Goal: Information Seeking & Learning: Learn about a topic

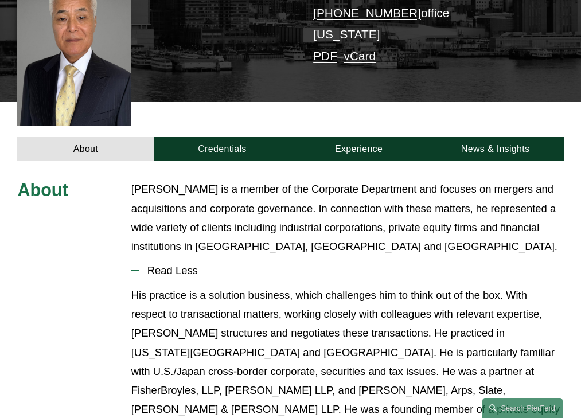
scroll to position [328, 0]
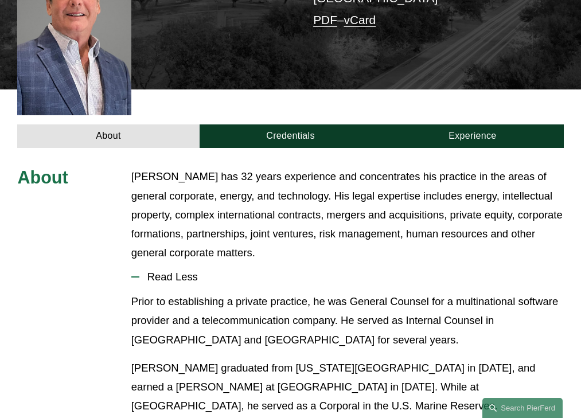
scroll to position [349, 0]
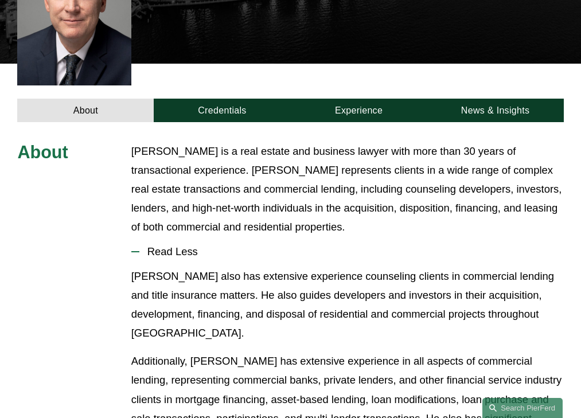
scroll to position [340, 0]
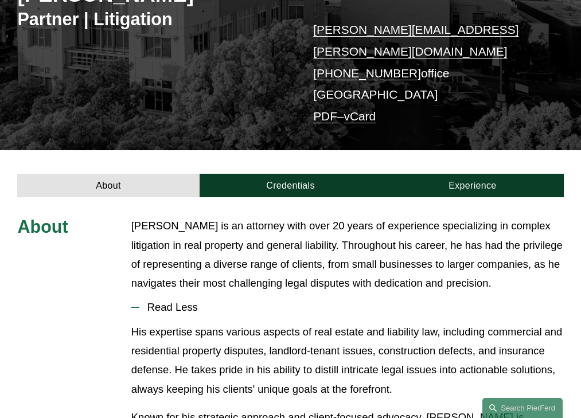
scroll to position [260, 0]
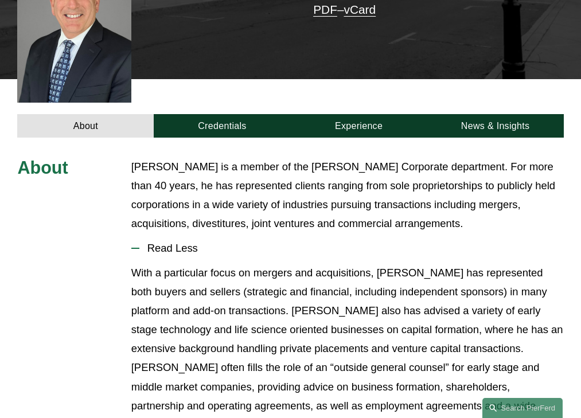
scroll to position [330, 0]
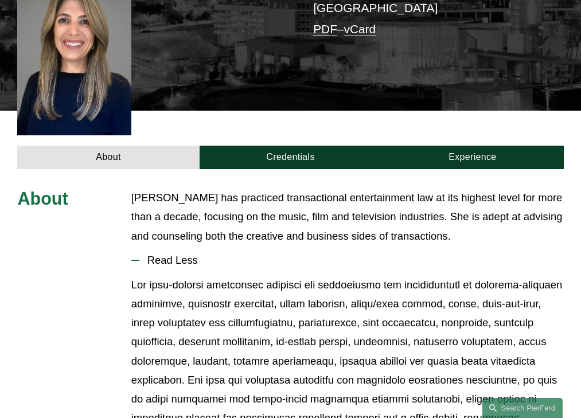
scroll to position [301, 0]
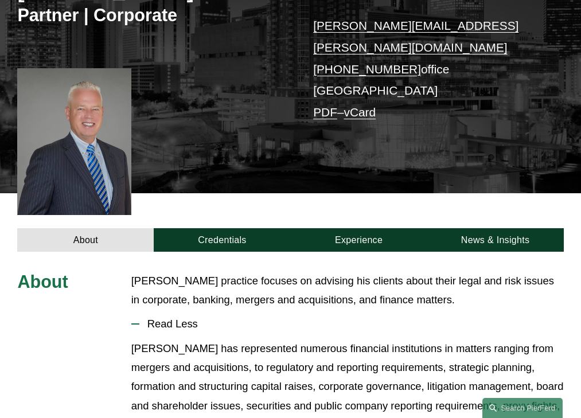
scroll to position [282, 0]
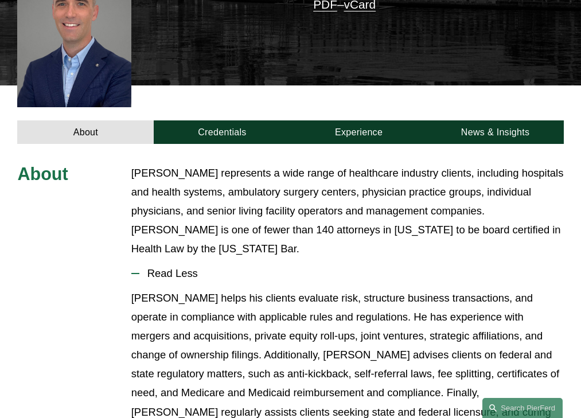
scroll to position [320, 0]
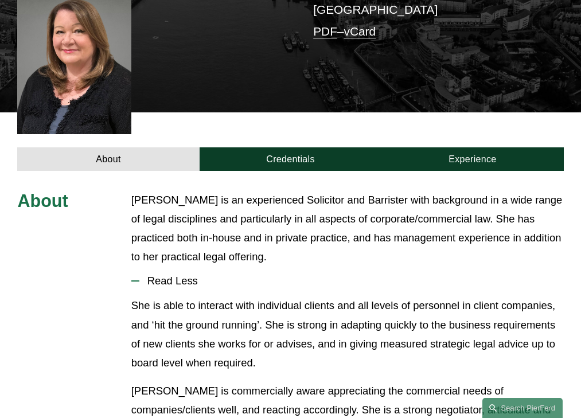
scroll to position [320, 0]
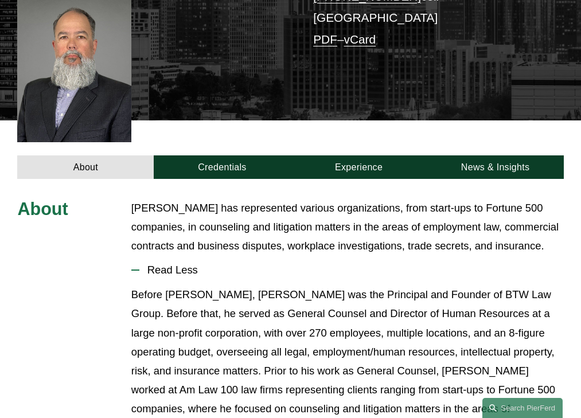
scroll to position [301, 0]
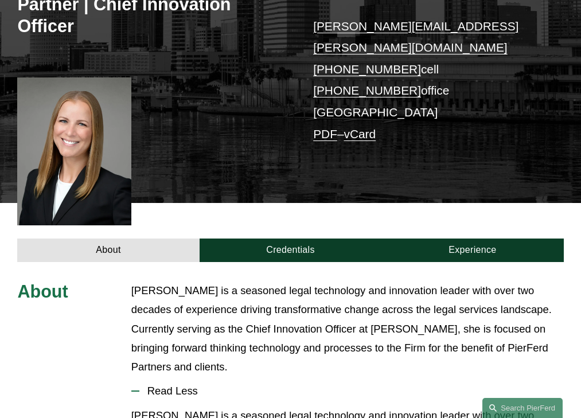
scroll to position [359, 0]
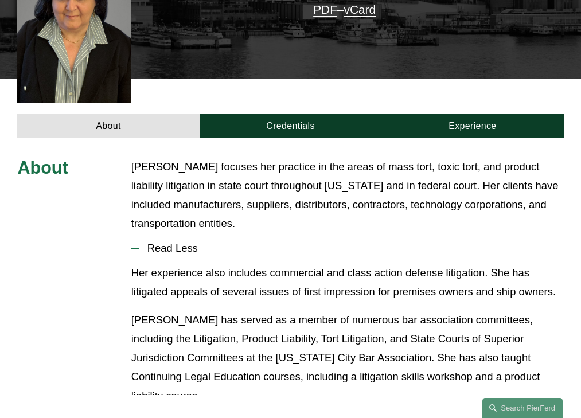
scroll to position [330, 0]
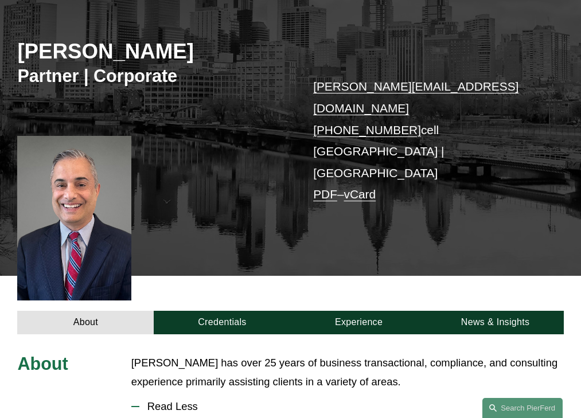
scroll to position [282, 0]
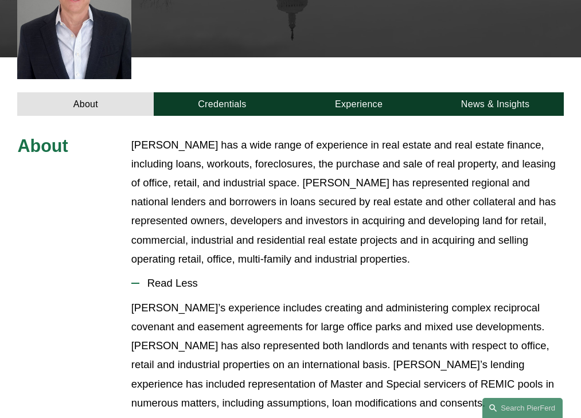
scroll to position [377, 0]
